Goal: Task Accomplishment & Management: Use online tool/utility

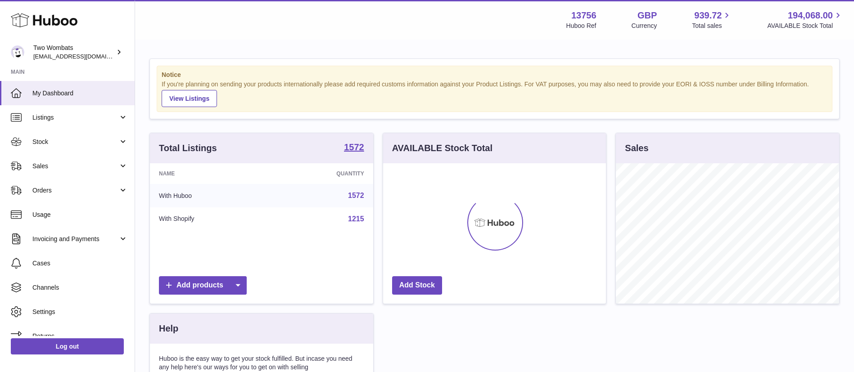
scroll to position [140, 223]
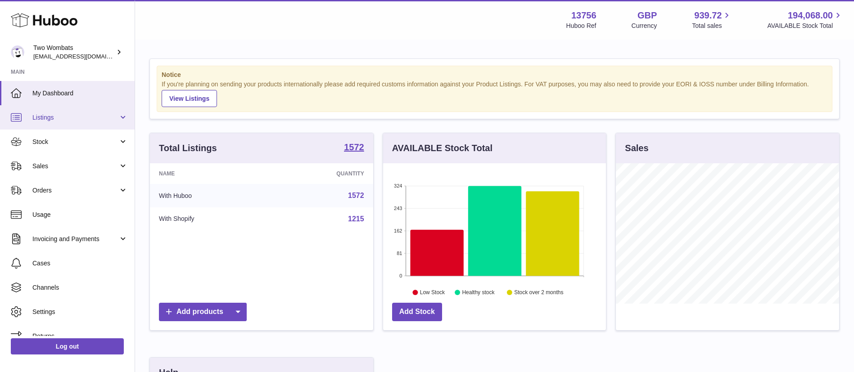
click at [104, 123] on link "Listings" at bounding box center [67, 117] width 135 height 24
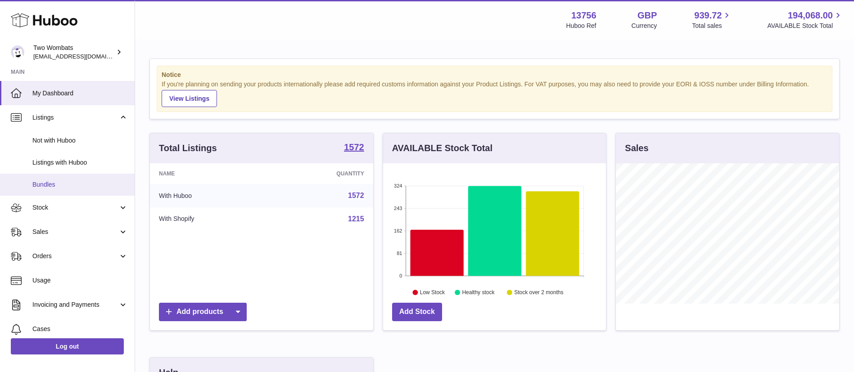
click at [89, 174] on link "Bundles" at bounding box center [67, 185] width 135 height 22
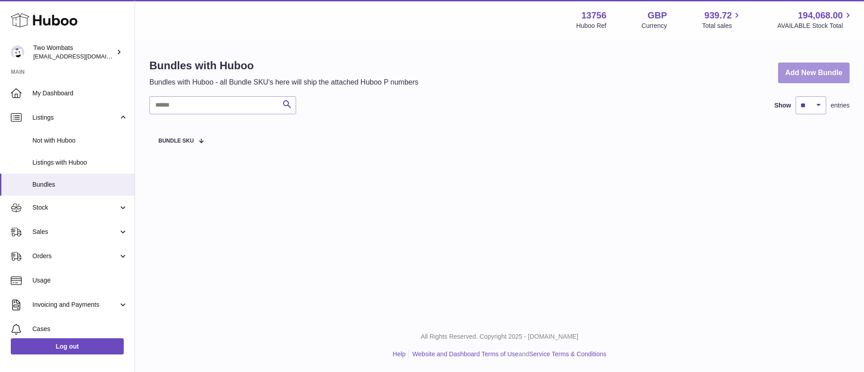
click at [817, 72] on link "Add New Bundle" at bounding box center [814, 73] width 72 height 21
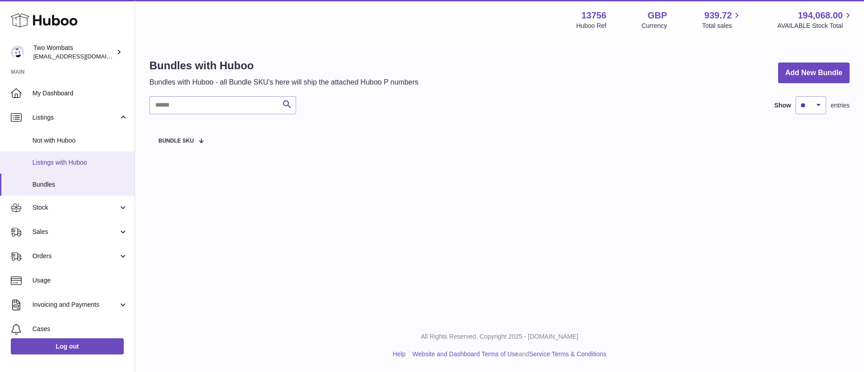
click at [102, 166] on span "Listings with Huboo" at bounding box center [79, 162] width 95 height 9
